Goal: Information Seeking & Learning: Compare options

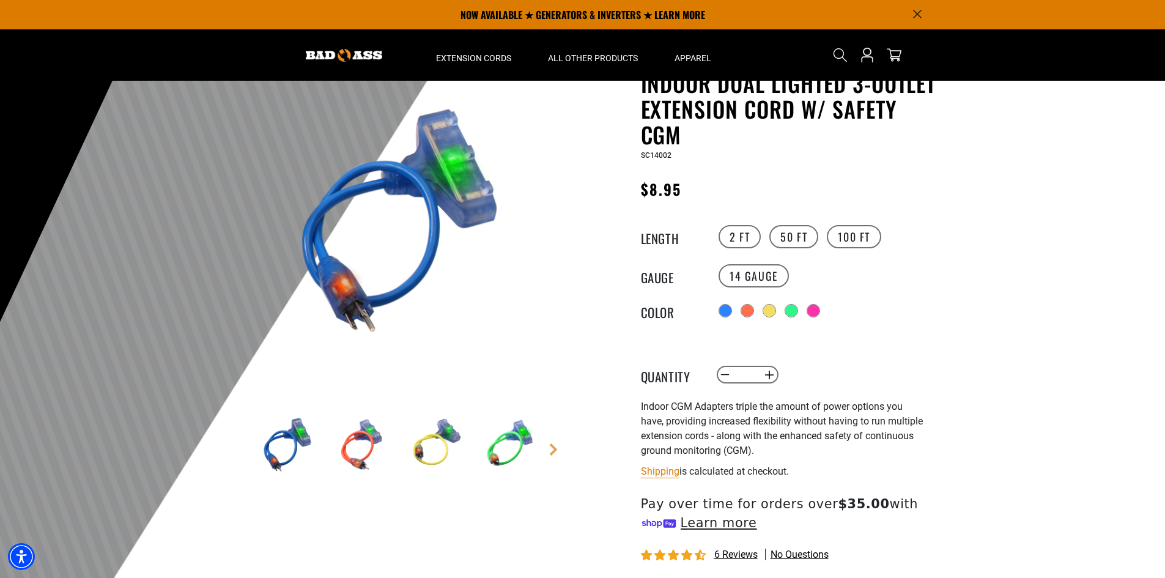
scroll to position [61, 0]
click at [554, 448] on link "Next" at bounding box center [553, 450] width 12 height 12
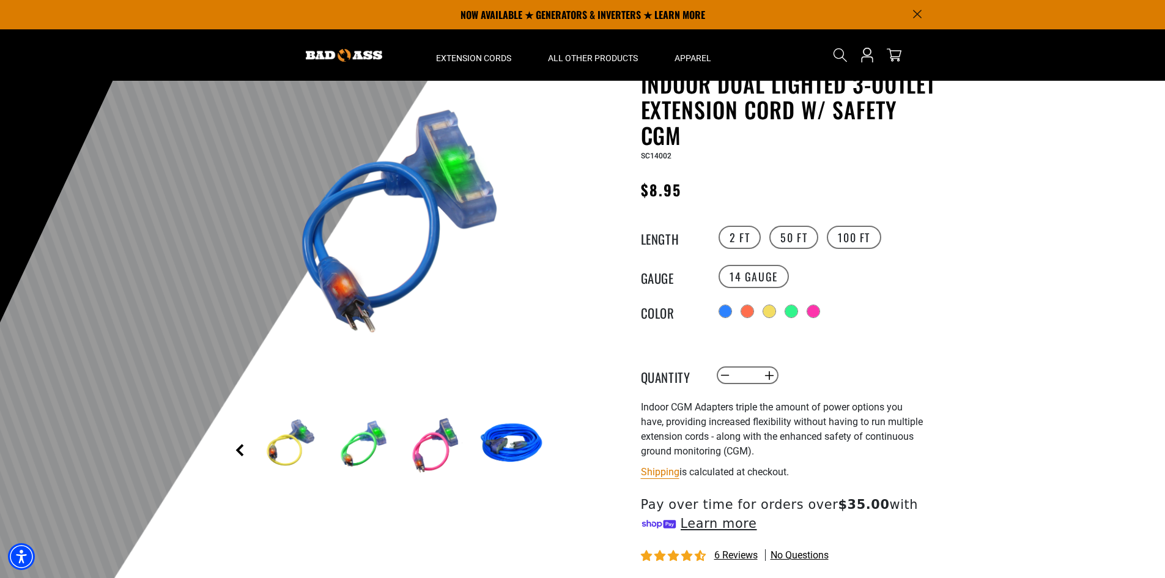
click at [238, 448] on link "Previous" at bounding box center [240, 450] width 12 height 12
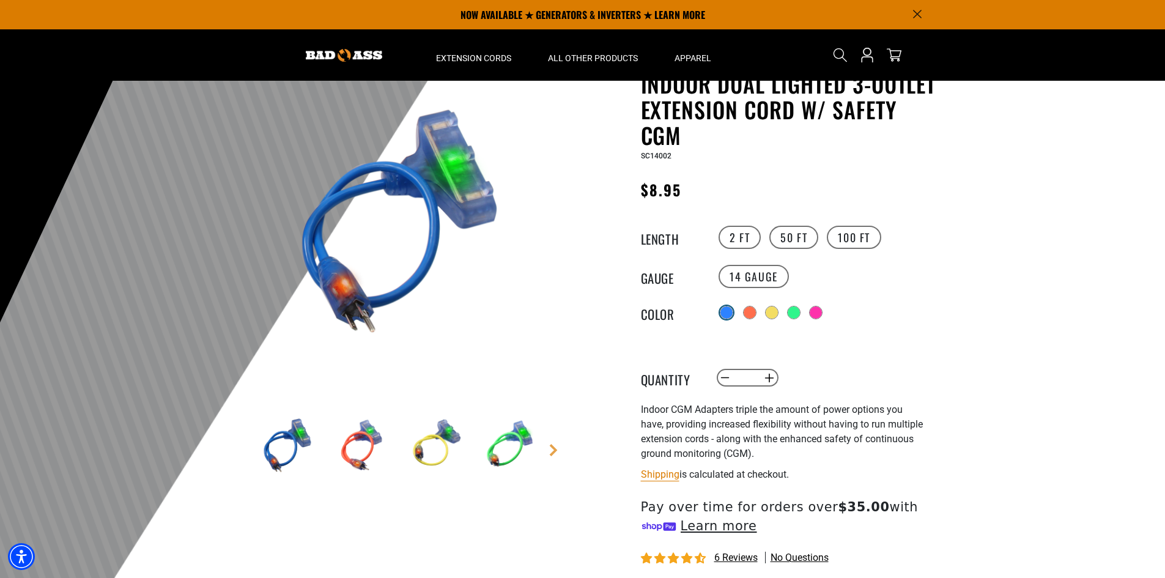
click at [720, 312] on div at bounding box center [726, 312] width 12 height 12
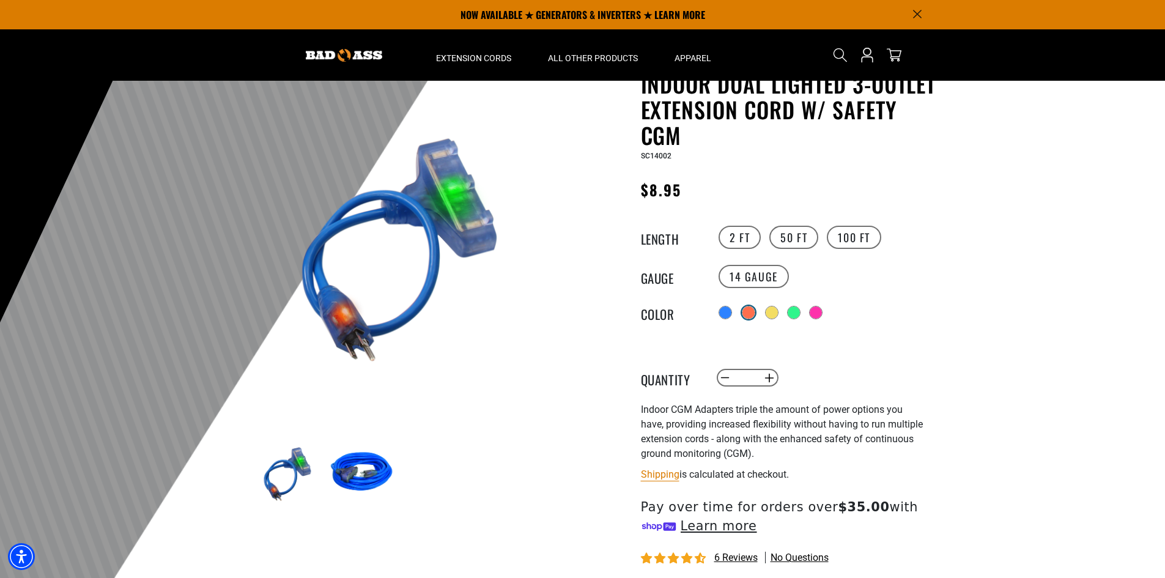
click at [748, 312] on div at bounding box center [748, 312] width 12 height 12
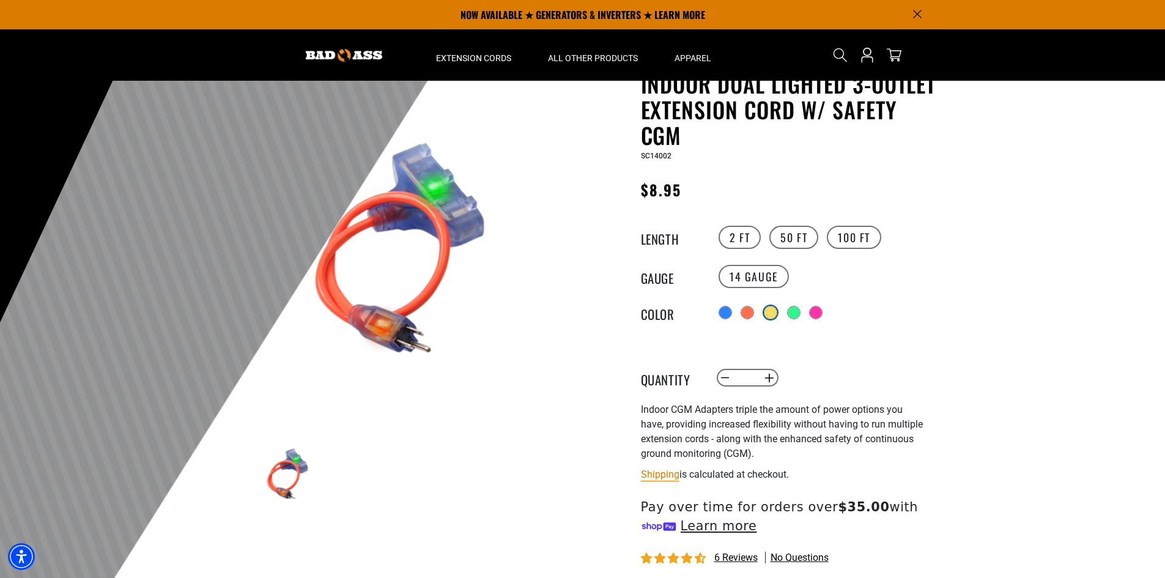
click at [772, 314] on div at bounding box center [770, 312] width 12 height 12
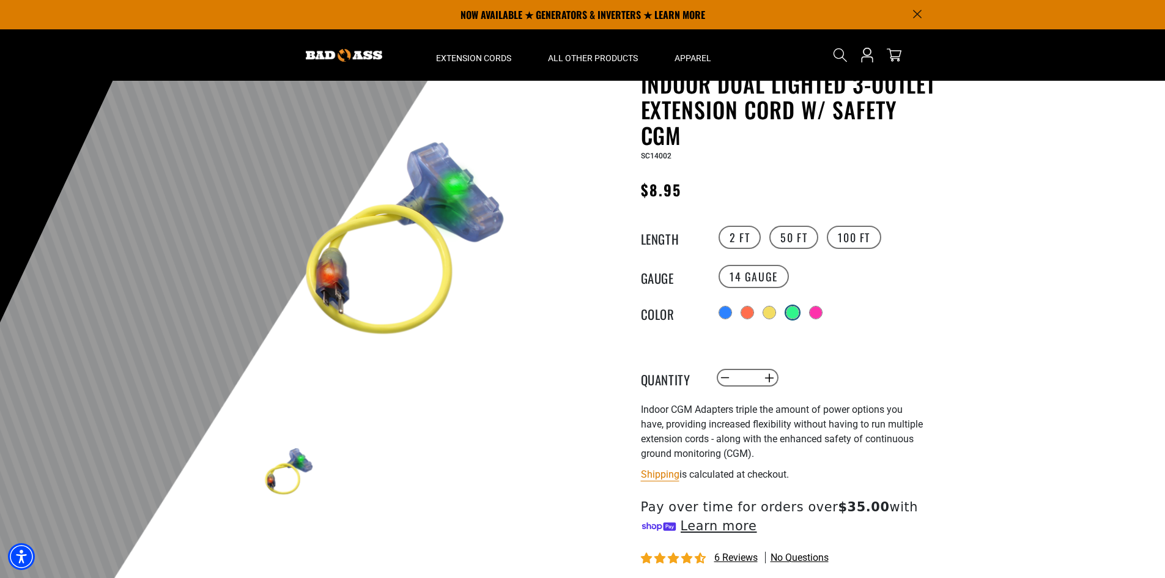
click at [794, 312] on div at bounding box center [792, 312] width 12 height 12
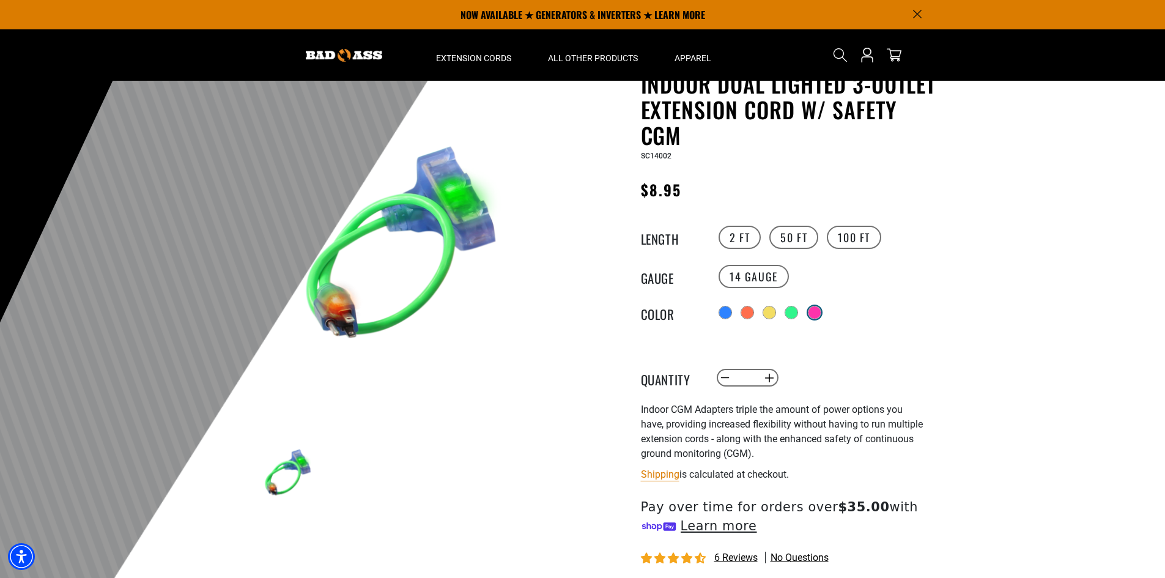
click at [822, 311] on label "Radio button" at bounding box center [814, 312] width 16 height 16
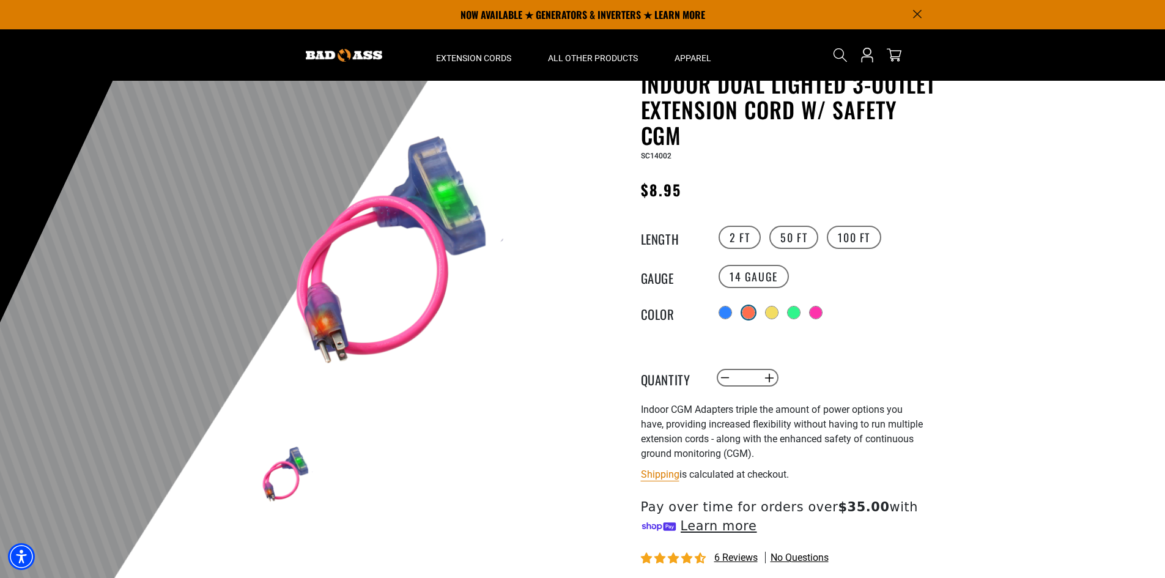
drag, startPoint x: 728, startPoint y: 313, endPoint x: 747, endPoint y: 312, distance: 19.0
click at [729, 312] on div at bounding box center [725, 312] width 12 height 12
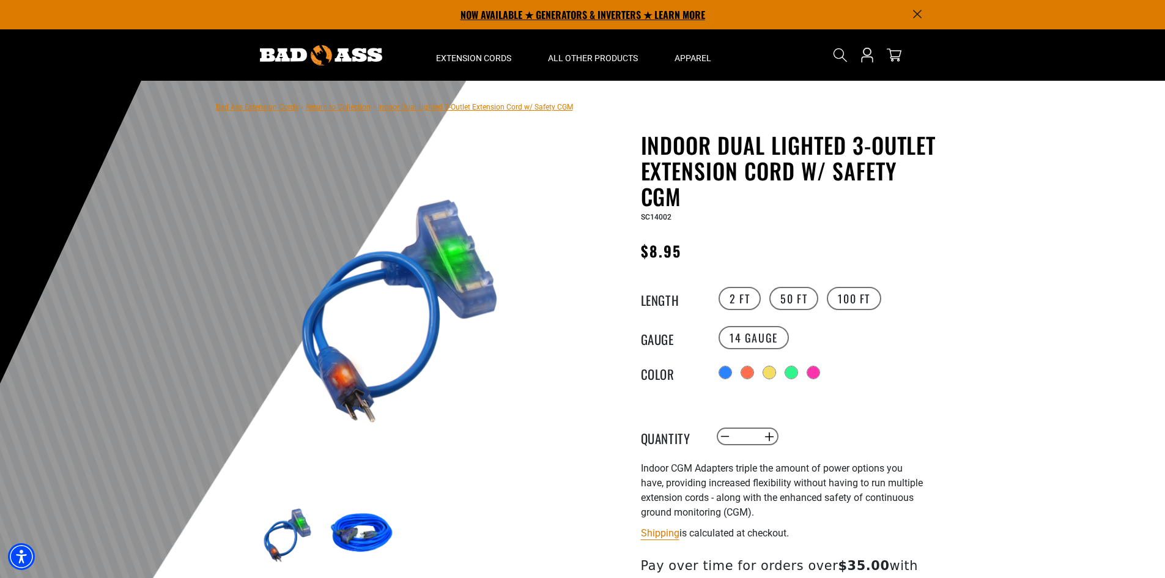
click at [914, 6] on p "NOW AVAILABLE ★ GENERATORS & INVERTERS ★ LEARN MORE" at bounding box center [582, 14] width 679 height 29
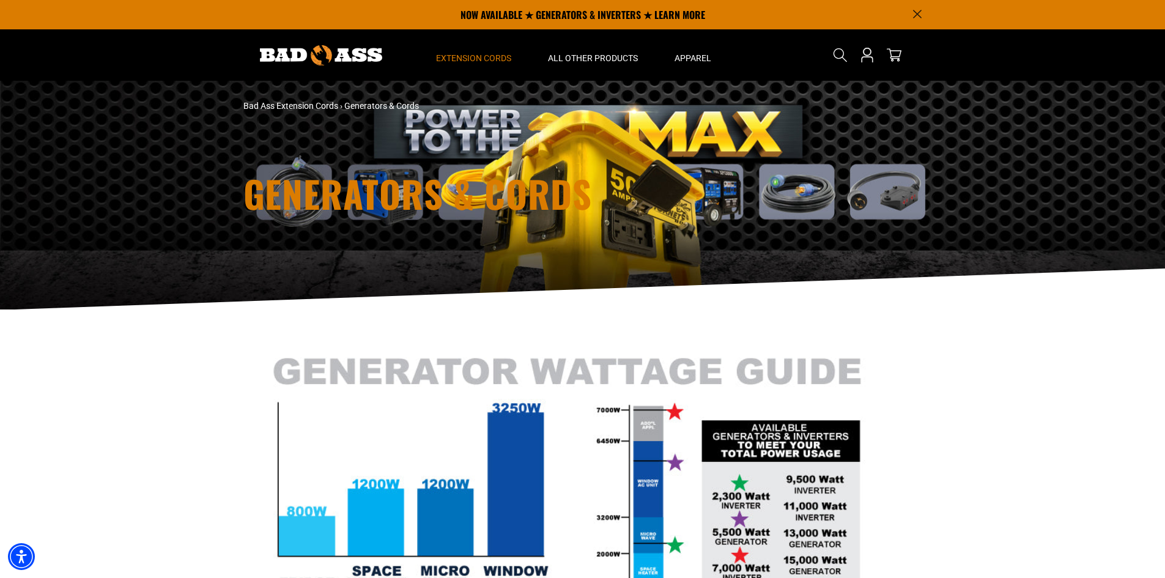
click at [919, 10] on icon "Announcement" at bounding box center [917, 14] width 9 height 9
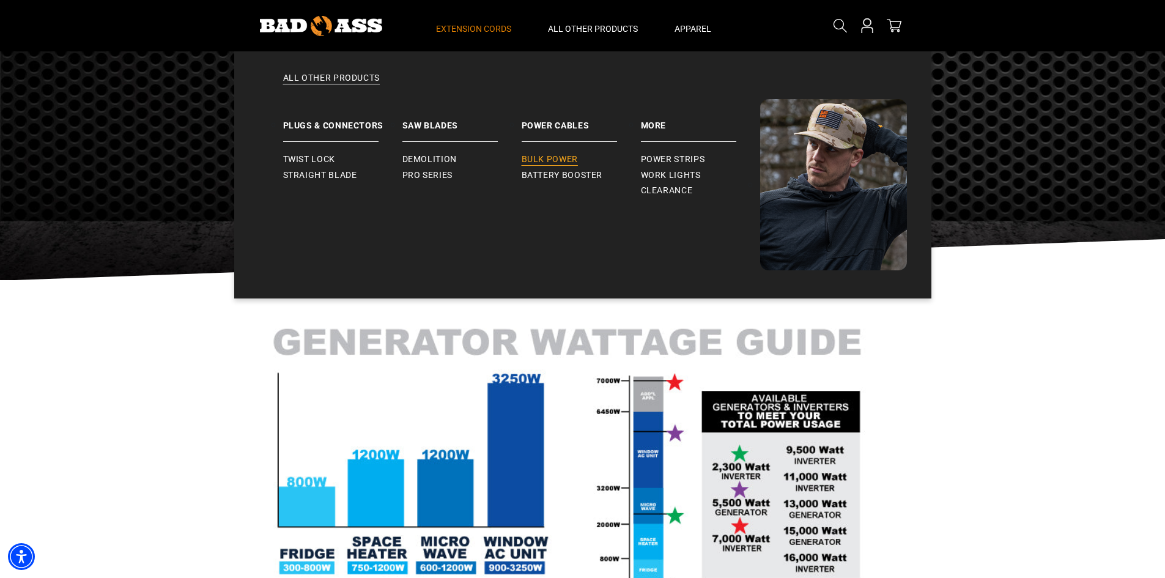
click at [543, 161] on span "Bulk Power" at bounding box center [549, 159] width 56 height 11
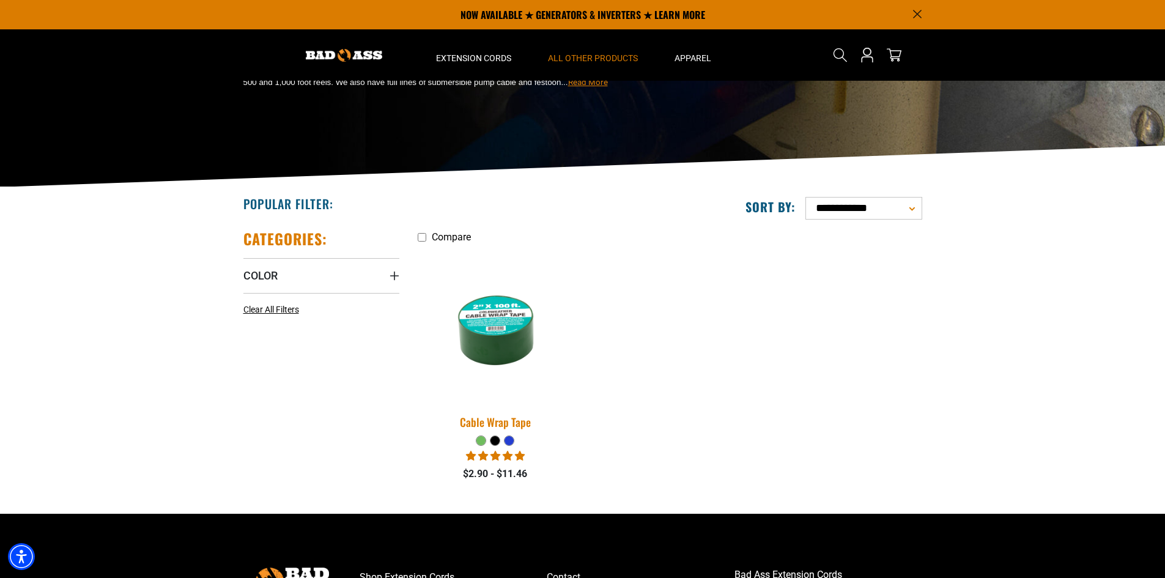
scroll to position [122, 0]
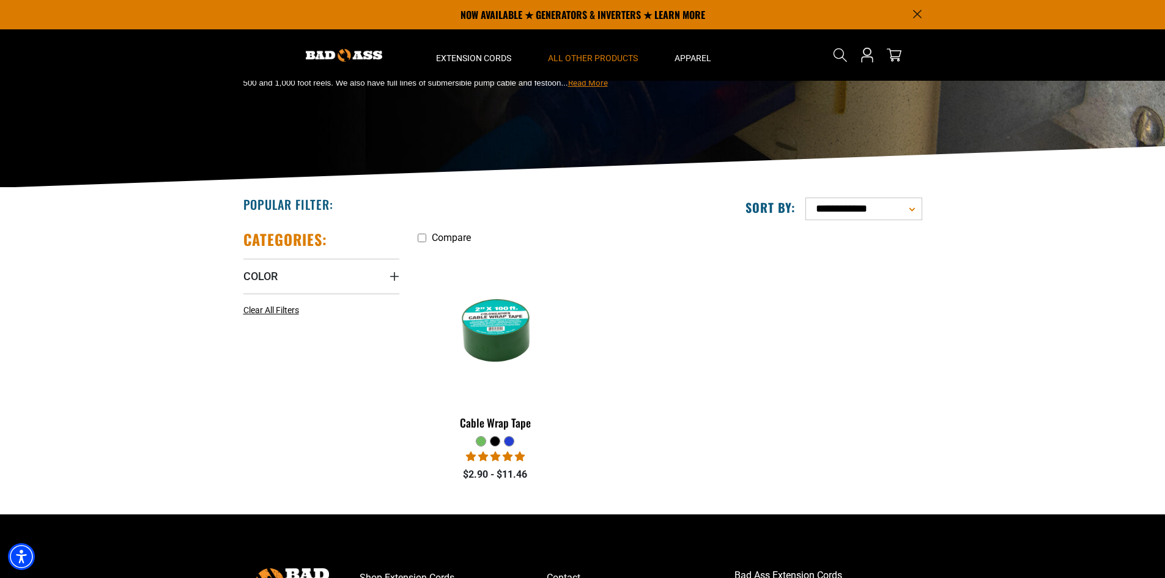
click at [351, 53] on img at bounding box center [344, 55] width 76 height 13
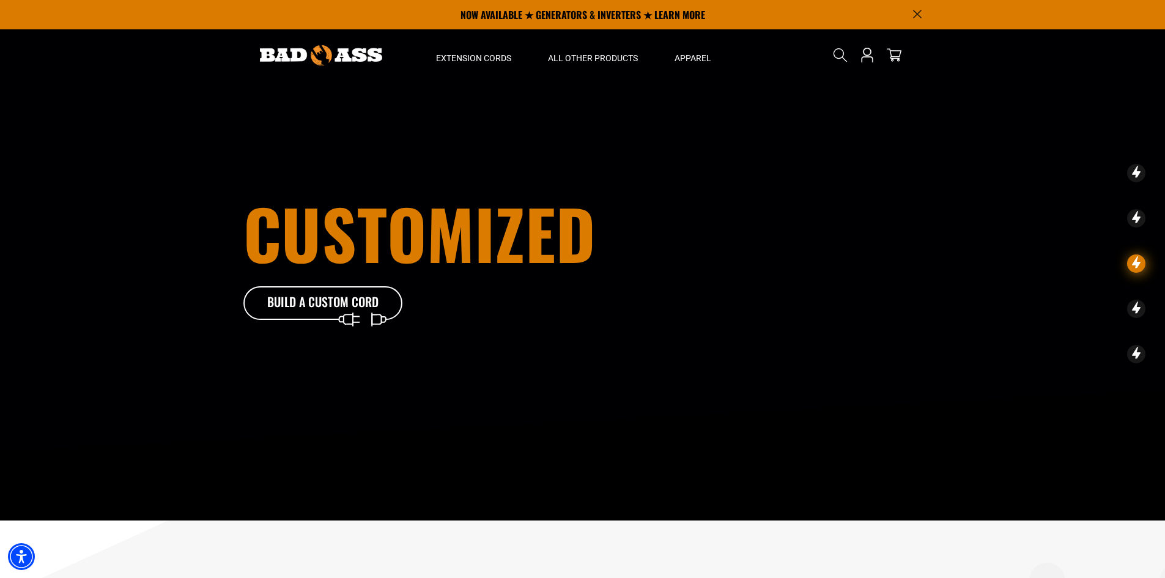
click at [913, 12] on icon "Announcement" at bounding box center [917, 14] width 9 height 9
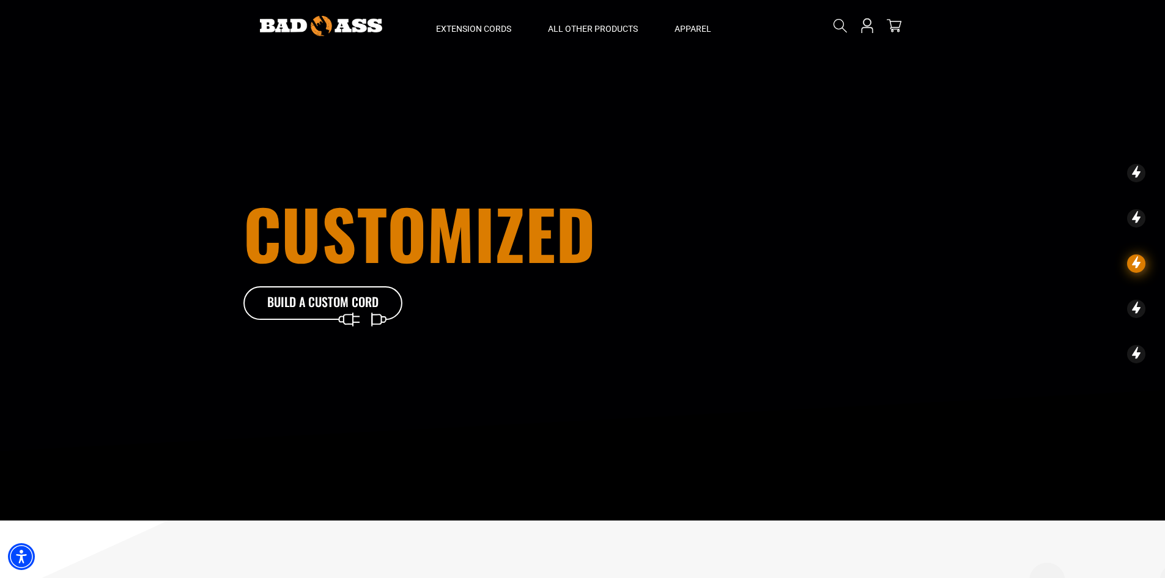
click at [1139, 303] on icon at bounding box center [1136, 309] width 18 height 18
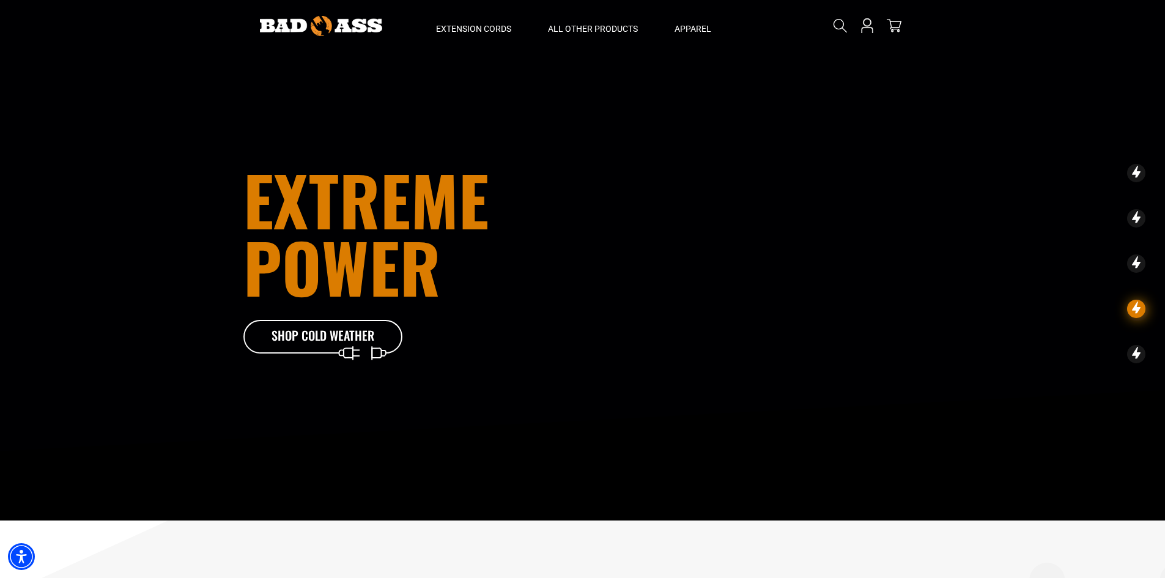
click at [1132, 309] on icon at bounding box center [1136, 309] width 18 height 18
click at [1133, 218] on icon at bounding box center [1136, 218] width 9 height 15
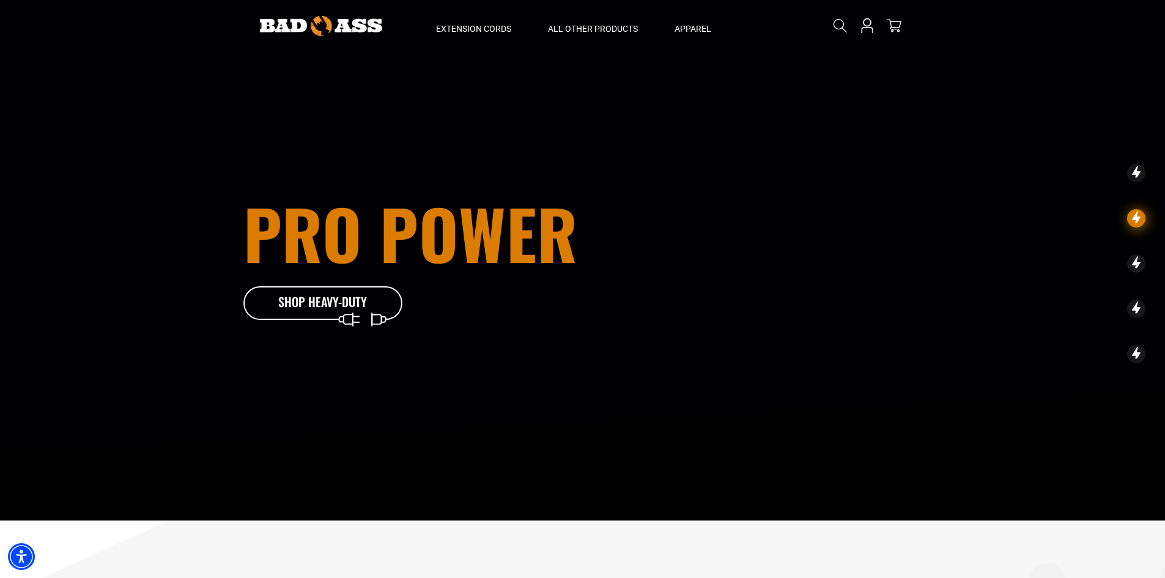
drag, startPoint x: 1139, startPoint y: 169, endPoint x: 1135, endPoint y: 179, distance: 11.2
click at [1139, 169] on icon at bounding box center [1136, 173] width 18 height 18
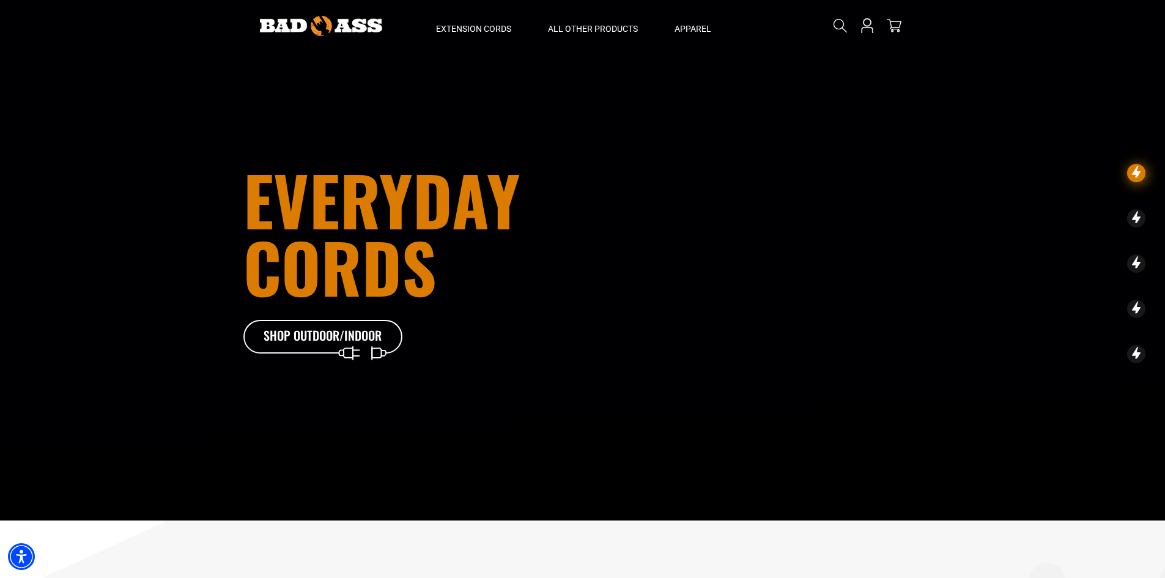
click at [1135, 214] on icon at bounding box center [1136, 218] width 9 height 15
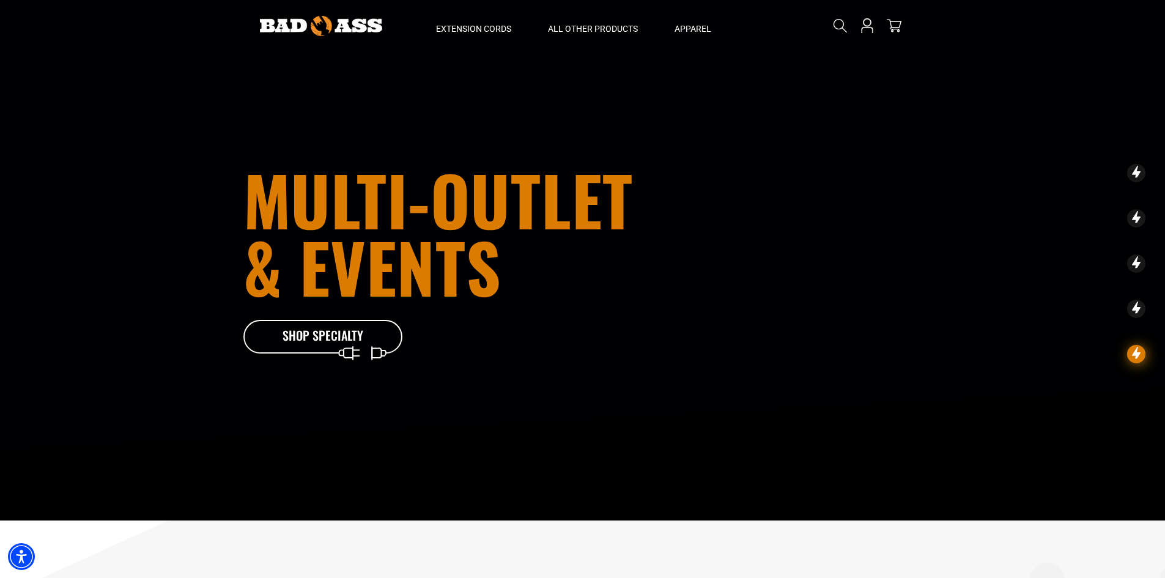
click at [333, 26] on img at bounding box center [321, 26] width 122 height 20
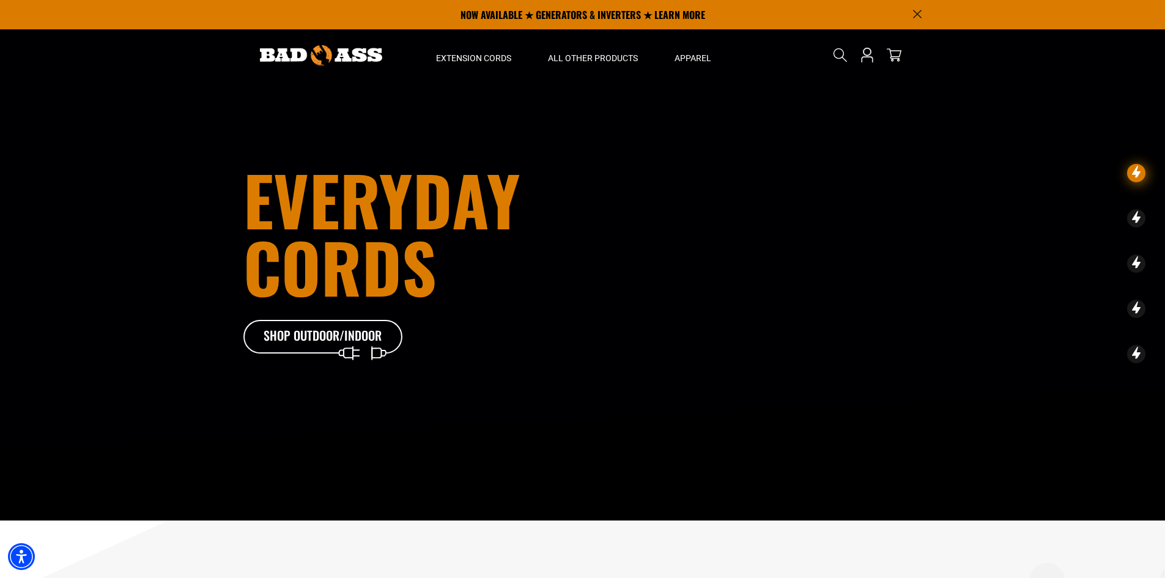
click at [916, 15] on icon "Announcement" at bounding box center [917, 14] width 8 height 8
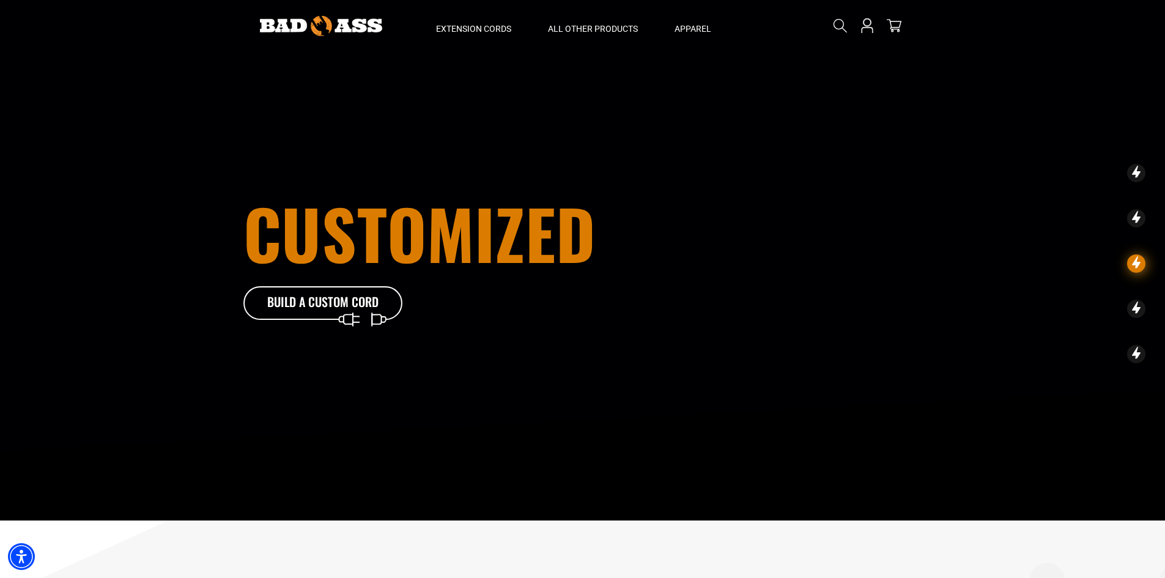
click at [1132, 216] on icon at bounding box center [1136, 218] width 18 height 18
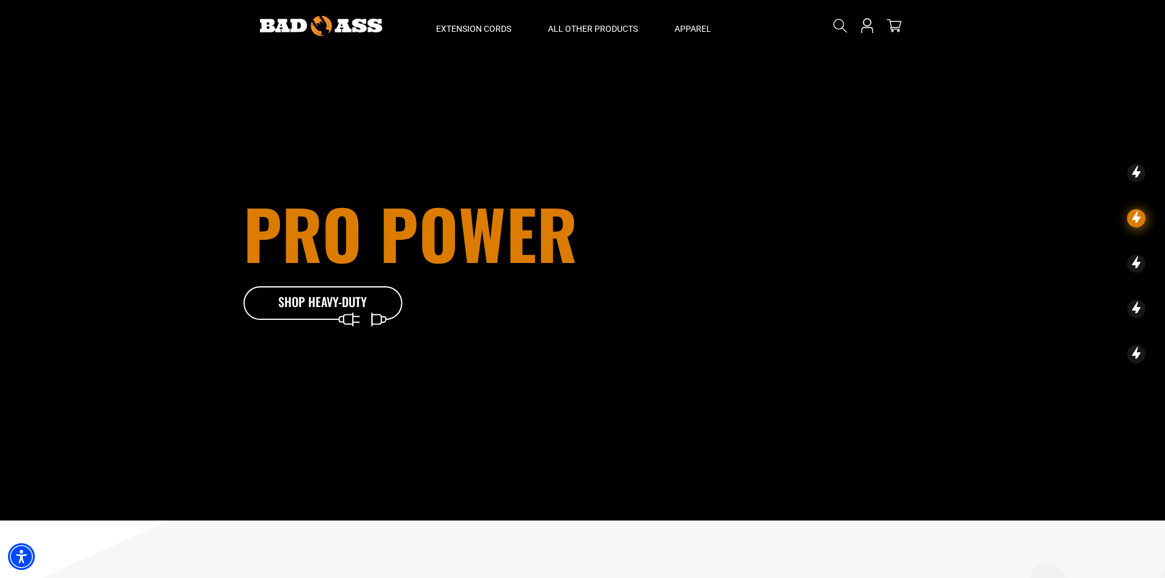
click at [1136, 174] on icon at bounding box center [1136, 173] width 9 height 15
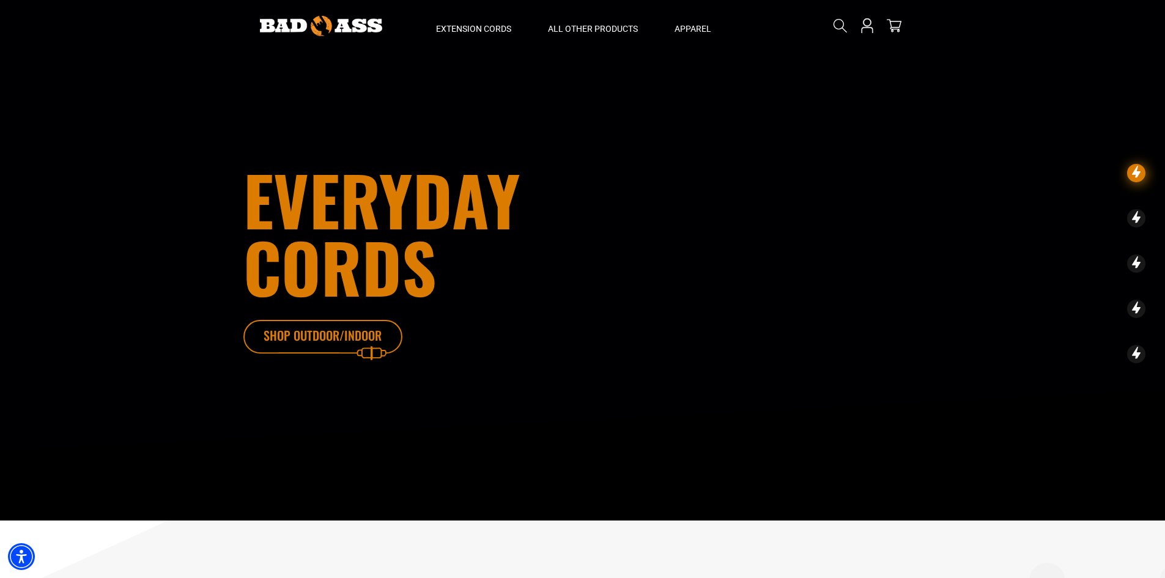
click at [336, 326] on icon at bounding box center [341, 340] width 159 height 40
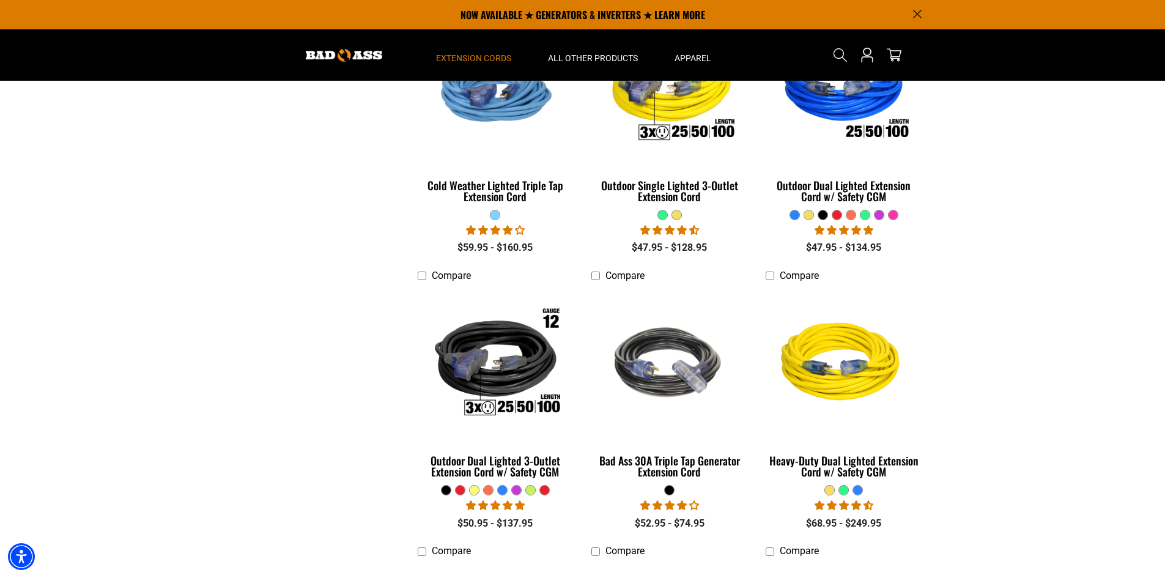
scroll to position [1223, 0]
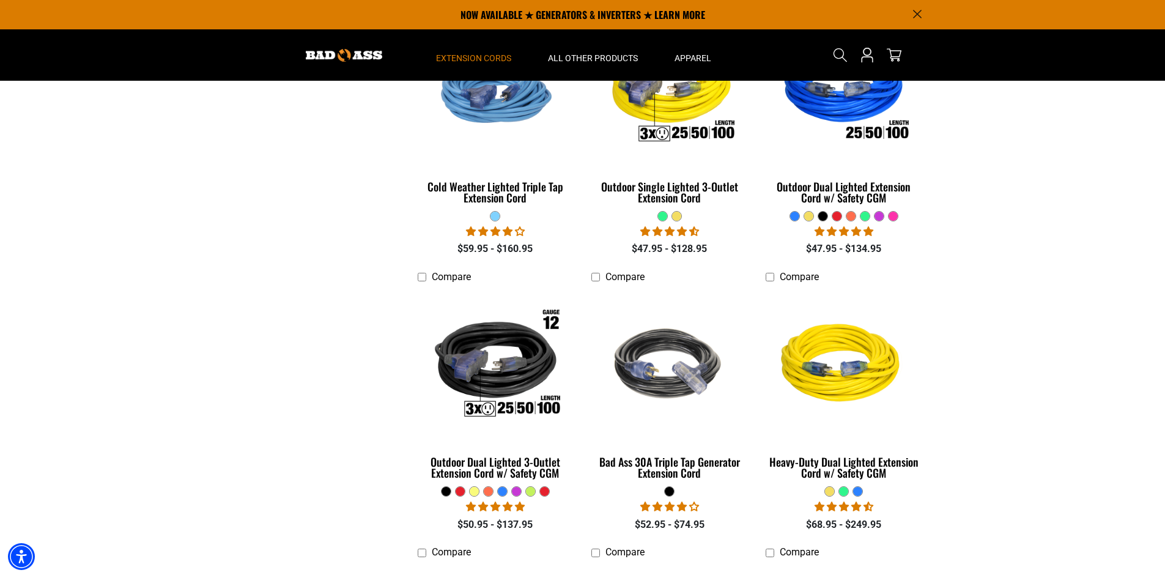
click at [843, 488] on div at bounding box center [843, 491] width 9 height 9
click at [828, 490] on div at bounding box center [829, 491] width 9 height 9
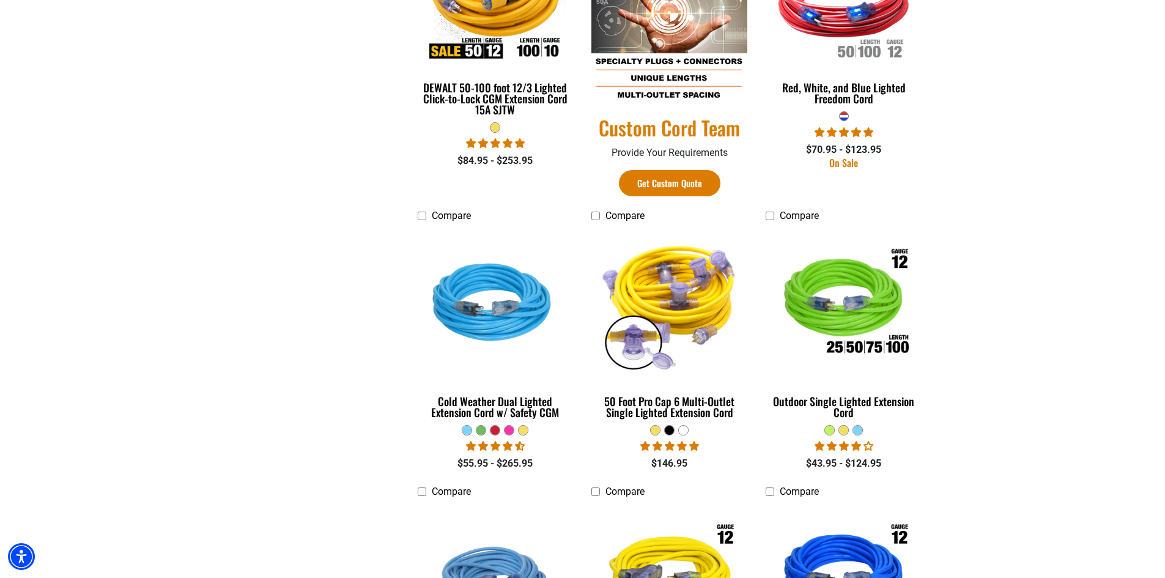
scroll to position [734, 0]
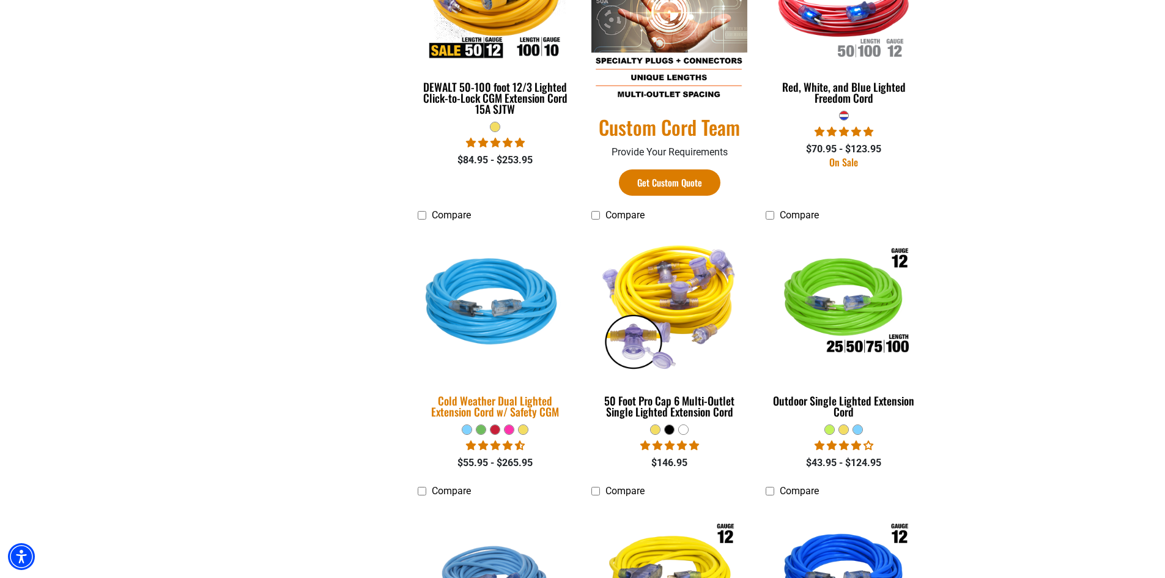
click at [473, 323] on img at bounding box center [495, 304] width 171 height 157
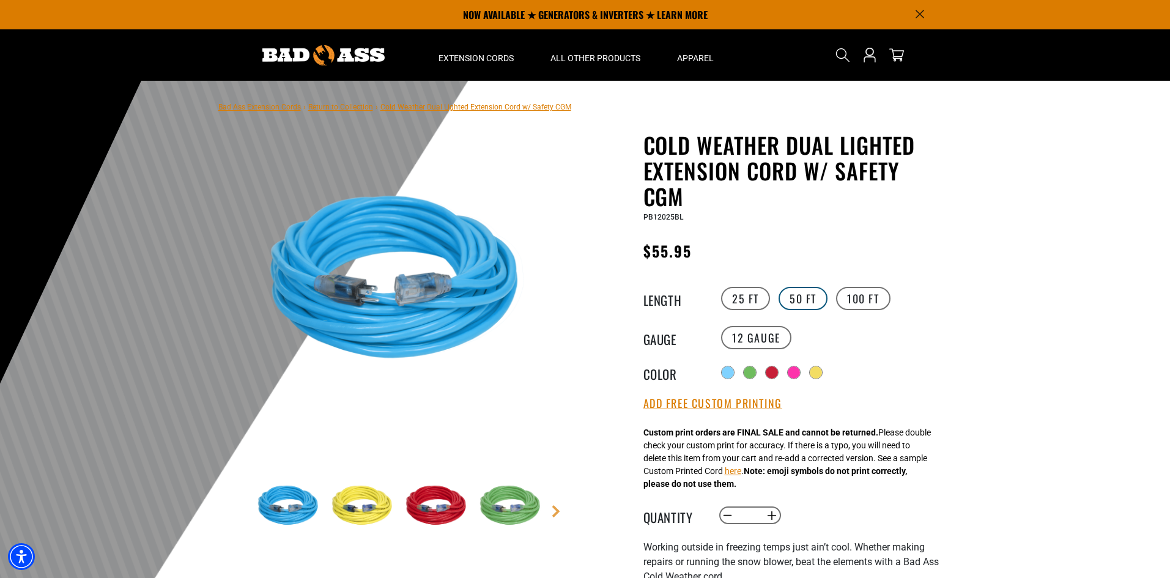
click at [798, 298] on label "50 FT" at bounding box center [802, 298] width 49 height 23
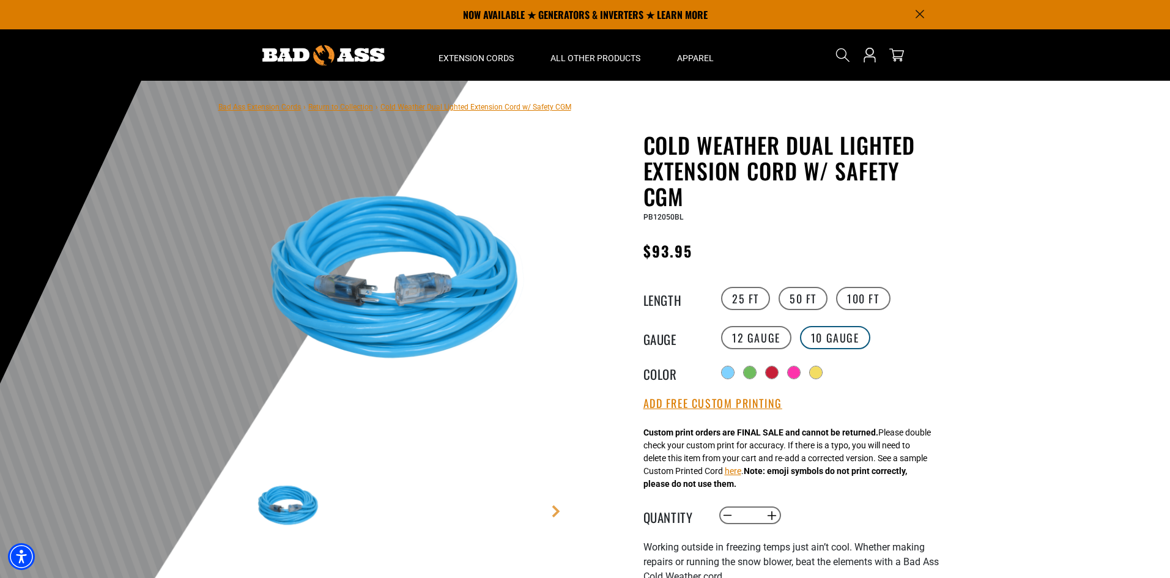
click at [833, 333] on label "10 Gauge products.product.variant_sold_out_or_unavailable" at bounding box center [835, 337] width 70 height 23
click at [865, 296] on label "100 FT" at bounding box center [863, 298] width 54 height 23
click at [323, 50] on img at bounding box center [323, 55] width 122 height 20
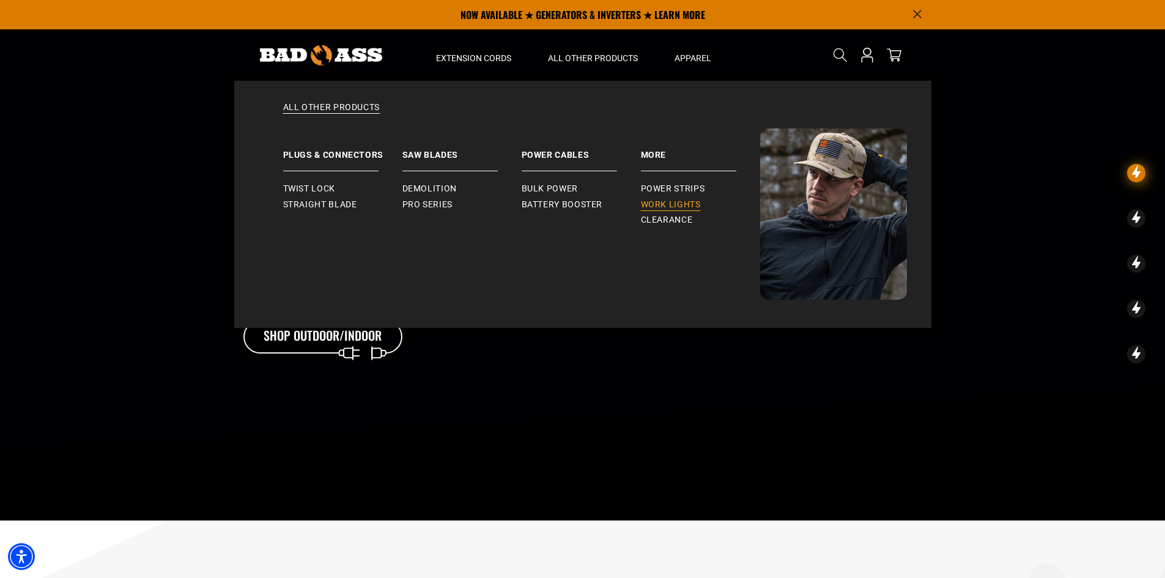
click at [673, 207] on span "Work Lights" at bounding box center [671, 204] width 60 height 11
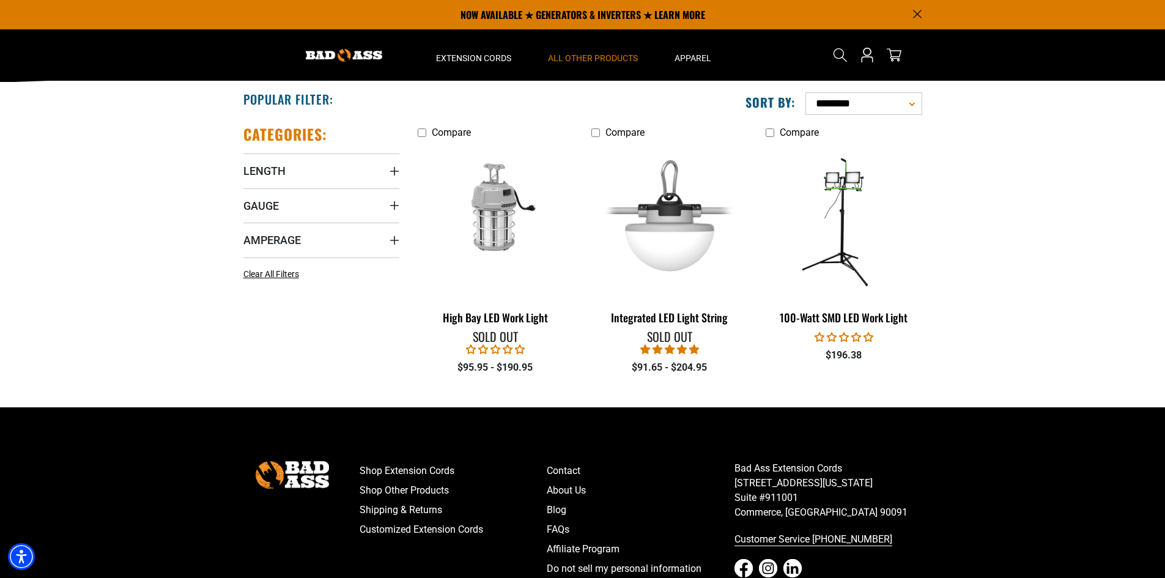
scroll to position [227, 0]
click at [665, 241] on img at bounding box center [669, 221] width 171 height 157
